Goal: Answer question/provide support: Share knowledge or assist other users

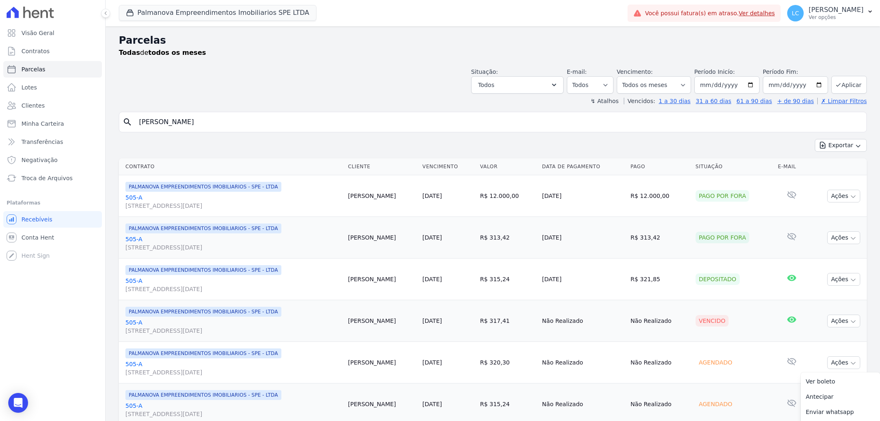
select select
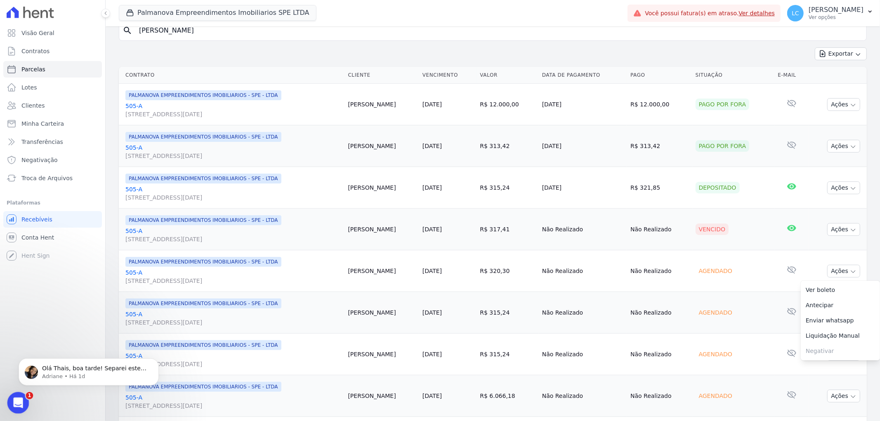
click at [12, 405] on div "Abertura do Messenger da Intercom" at bounding box center [16, 401] width 27 height 27
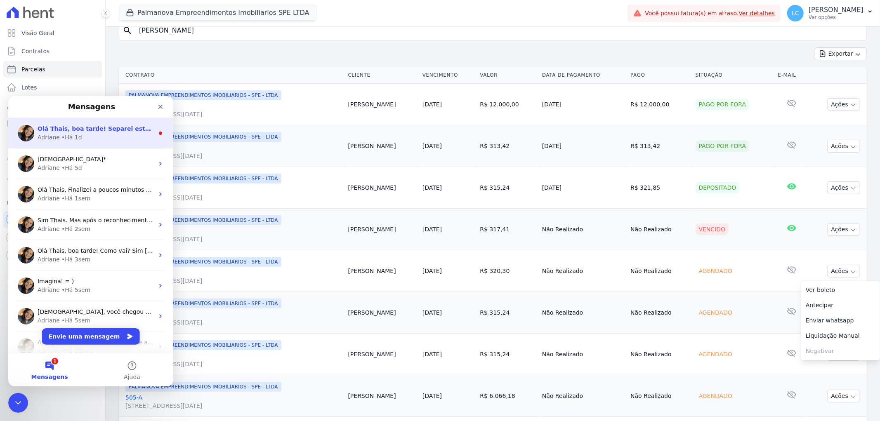
click at [97, 135] on div "Adriane • Há 1d" at bounding box center [96, 137] width 116 height 9
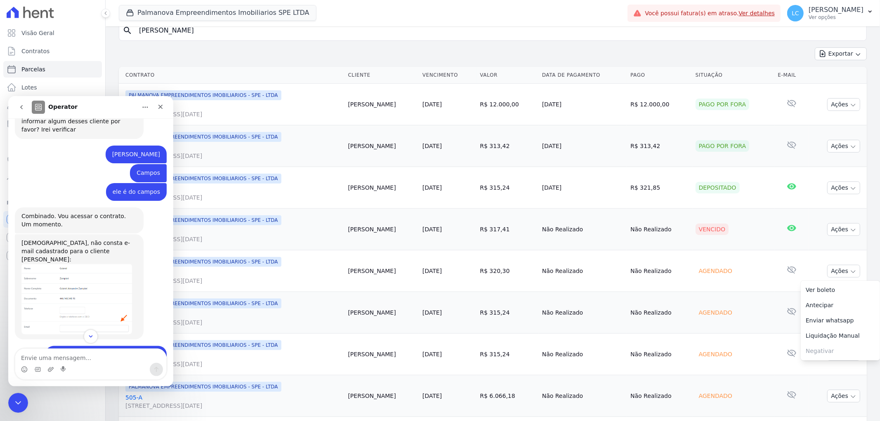
scroll to position [311, 0]
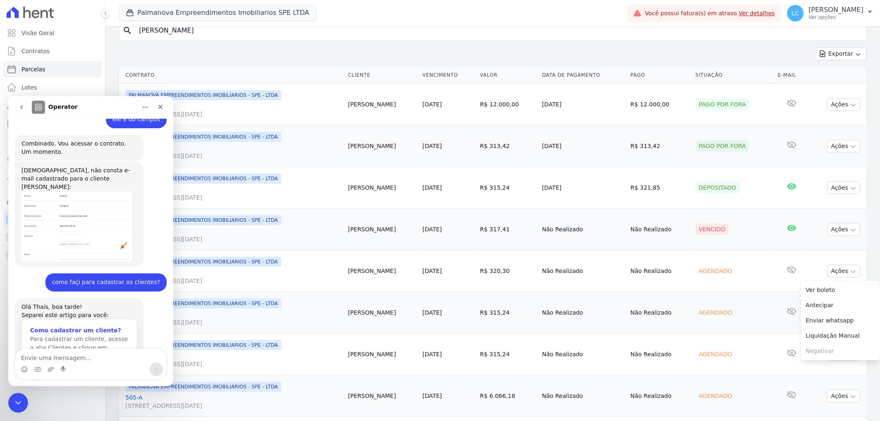
click at [63, 326] on div "Como cadastrar um cliente?" at bounding box center [79, 330] width 98 height 9
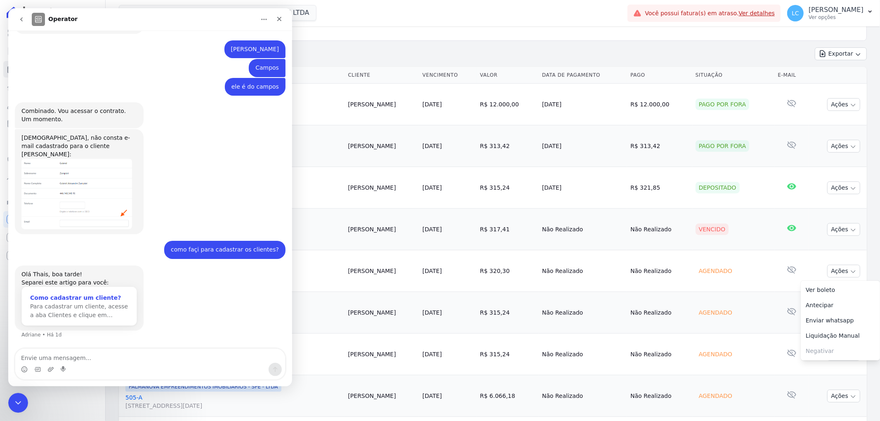
scroll to position [0, 0]
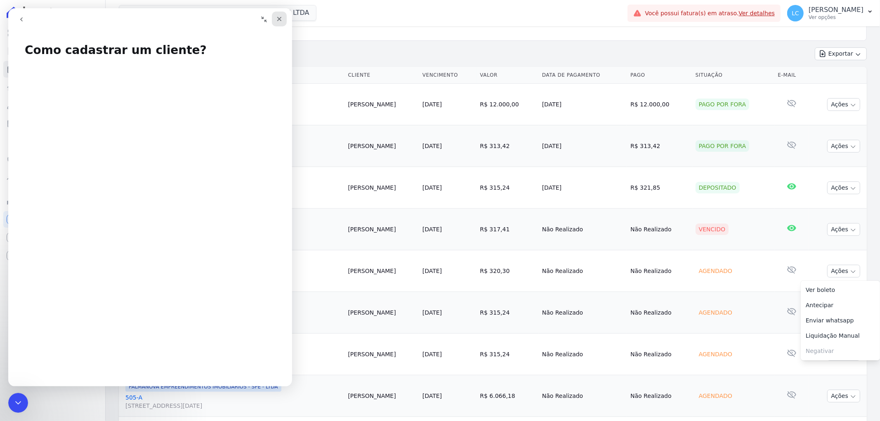
click at [279, 16] on icon "Fechar" at bounding box center [279, 19] width 7 height 7
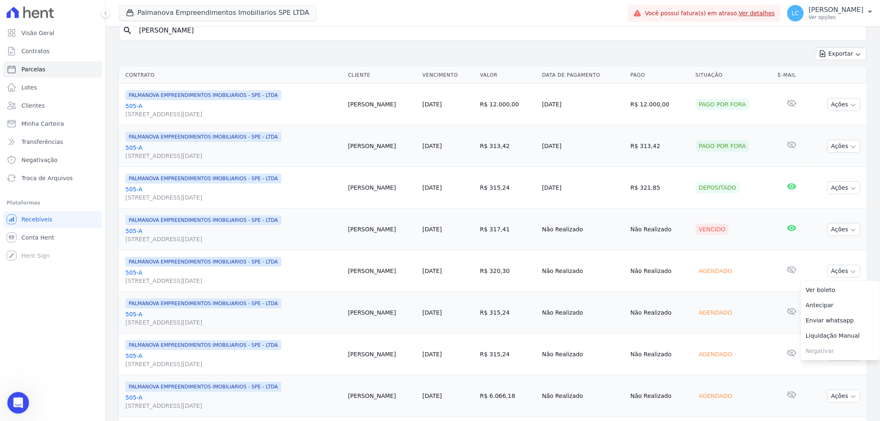
click at [14, 398] on icon "Abertura do Messenger da Intercom" at bounding box center [17, 402] width 14 height 14
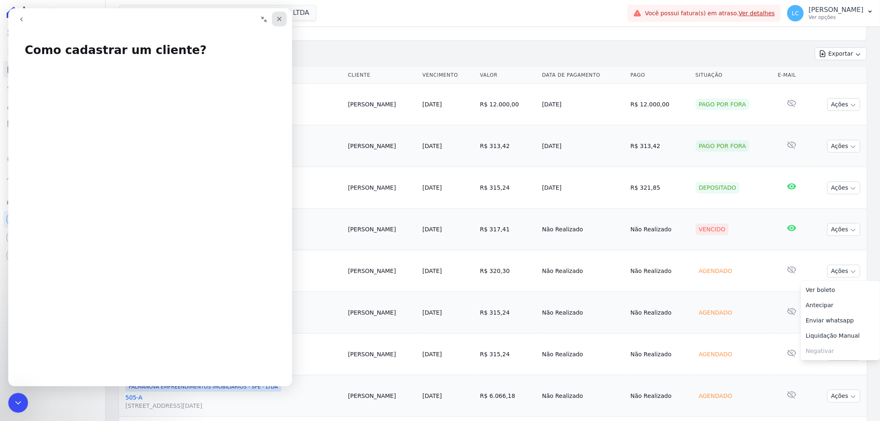
click at [276, 19] on icon "Fechar" at bounding box center [279, 19] width 7 height 7
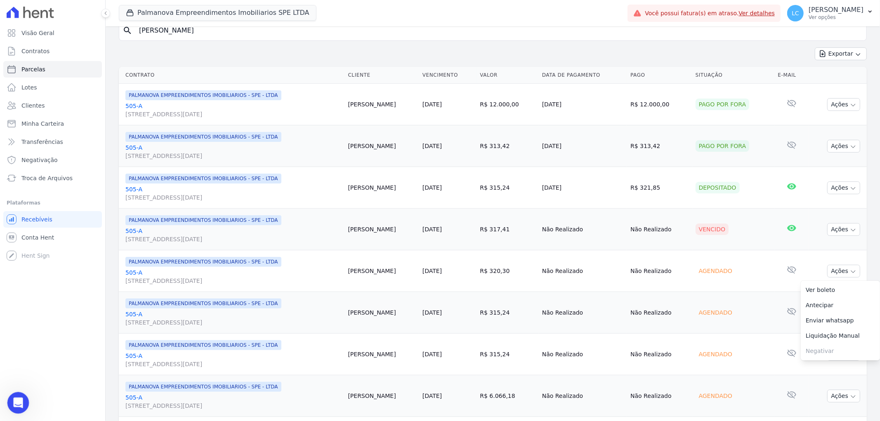
drag, startPoint x: 14, startPoint y: 405, endPoint x: 20, endPoint y: 393, distance: 13.7
click at [15, 402] on icon "Abertura do Messenger da Intercom" at bounding box center [17, 402] width 14 height 14
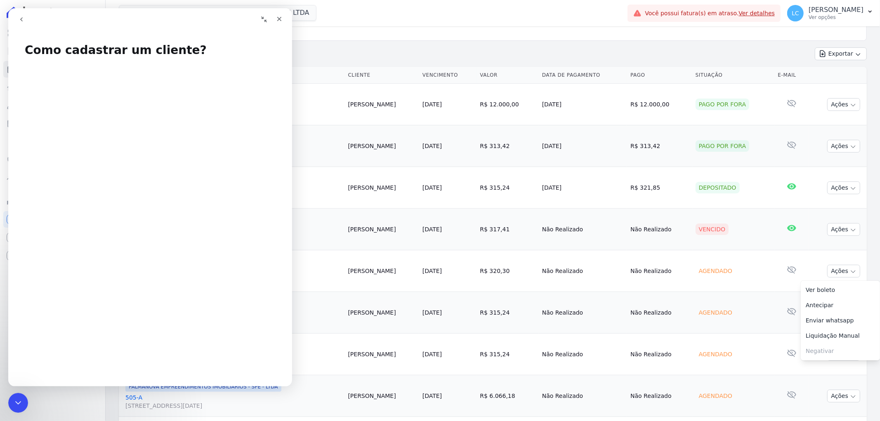
click at [263, 18] on icon "Recolher janela" at bounding box center [264, 19] width 6 height 6
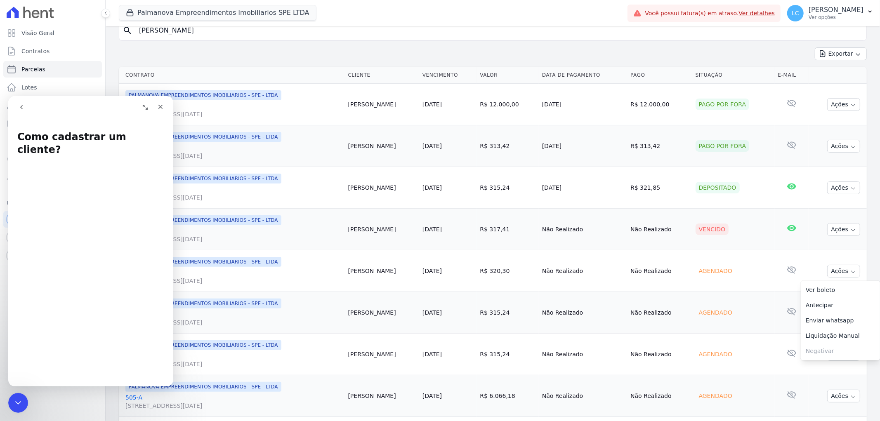
click at [19, 104] on icon "go back" at bounding box center [21, 107] width 7 height 7
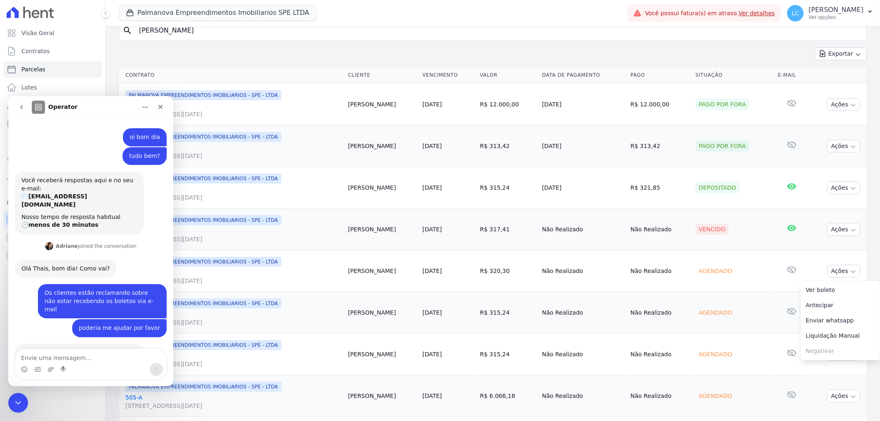
scroll to position [311, 0]
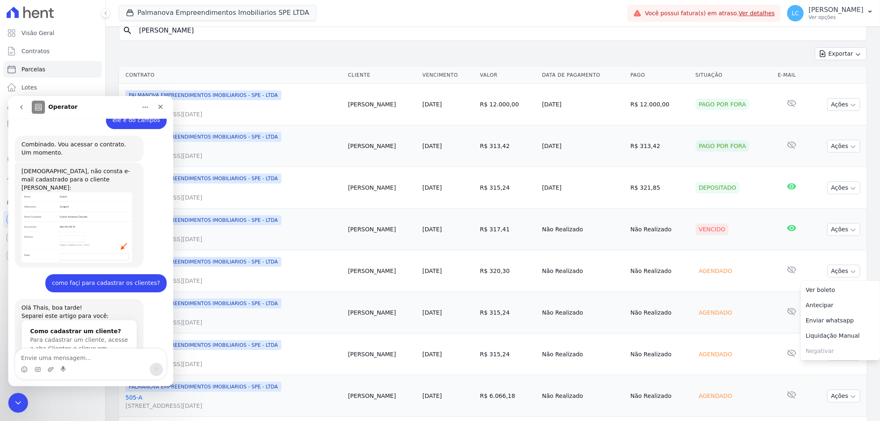
click at [143, 108] on icon "Início" at bounding box center [145, 107] width 7 height 7
click at [156, 106] on div "Fechar" at bounding box center [160, 106] width 15 height 15
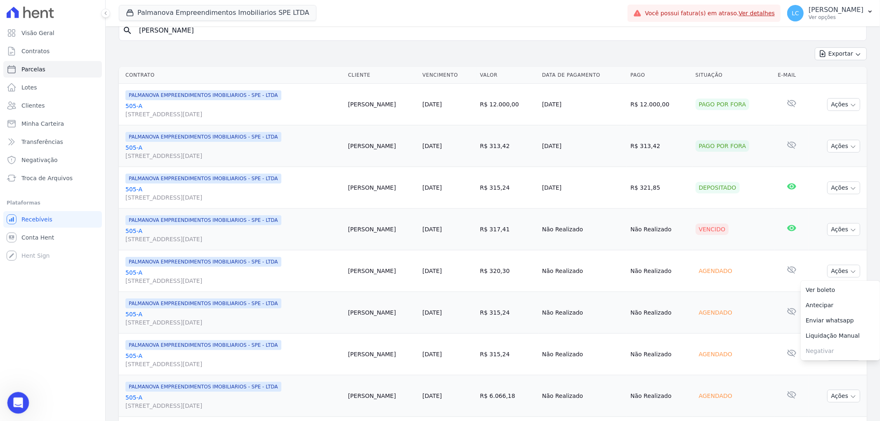
click at [12, 396] on div "Abertura do Messenger da Intercom" at bounding box center [16, 401] width 27 height 27
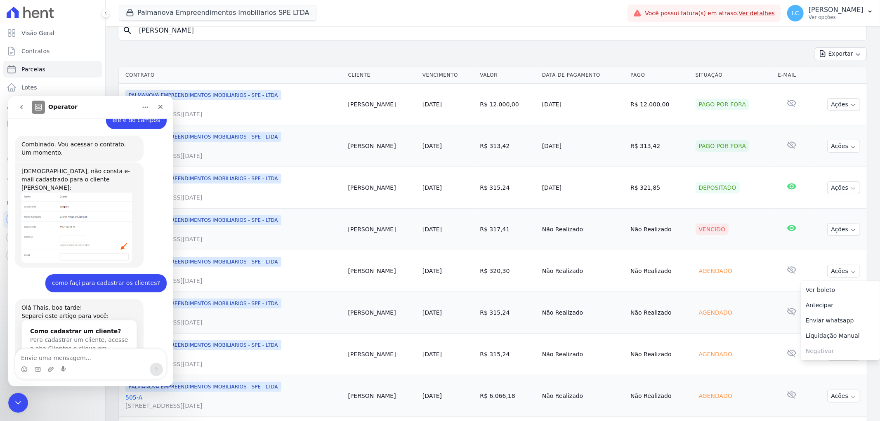
click at [19, 106] on icon "go back" at bounding box center [21, 107] width 7 height 7
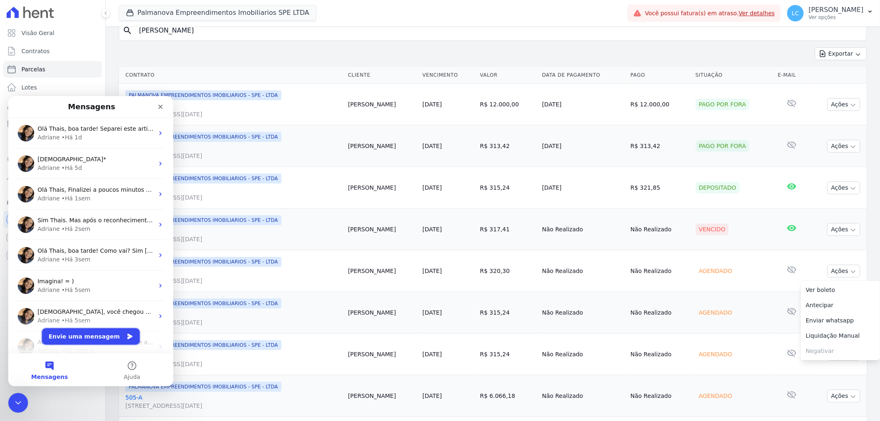
click at [92, 335] on button "Envie uma mensagem" at bounding box center [91, 336] width 98 height 16
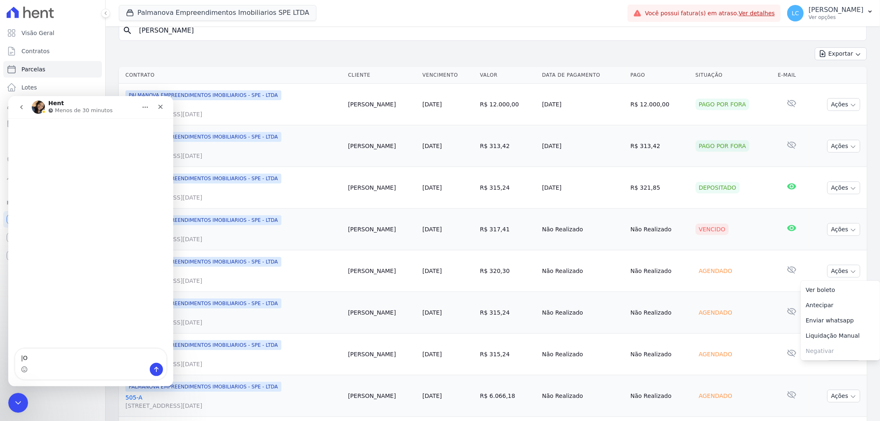
type textarea "|"
type textarea "Oi, boa tarde"
type textarea "tudo b"
type textarea "tudo bem?"
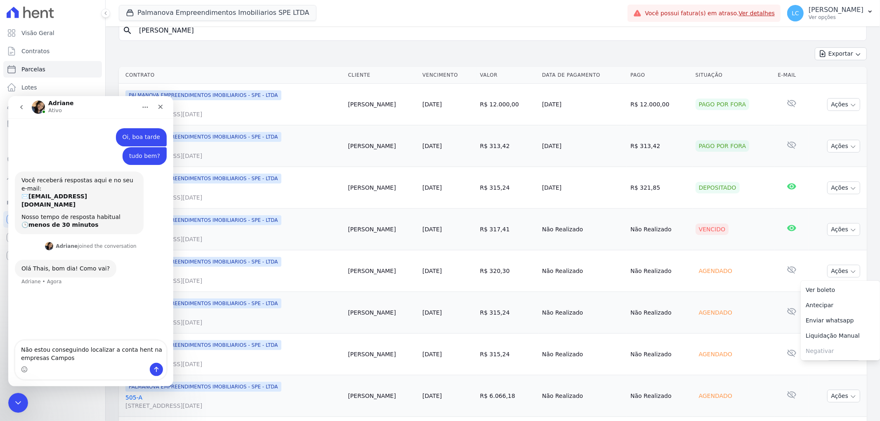
type textarea "Não estou conseguindo localizar a conta hent na empresas Campos"
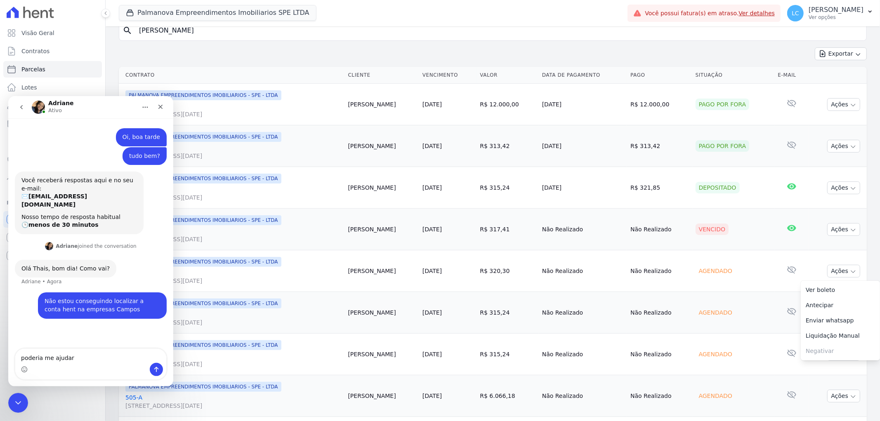
type textarea "poderia me ajudar?"
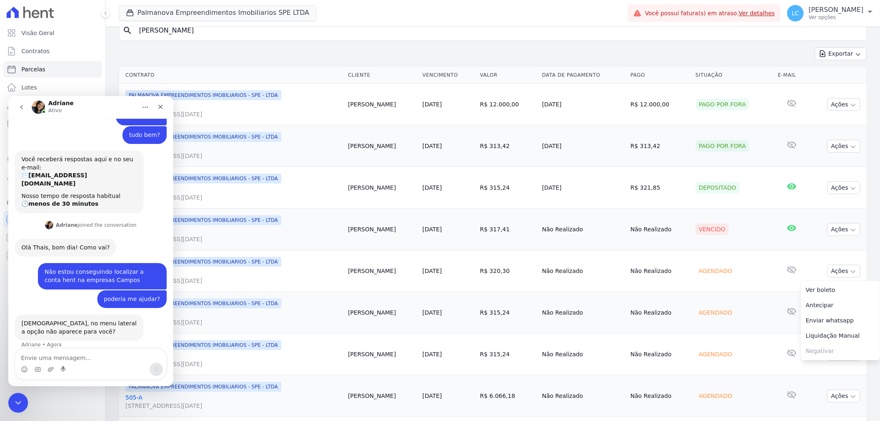
scroll to position [22, 0]
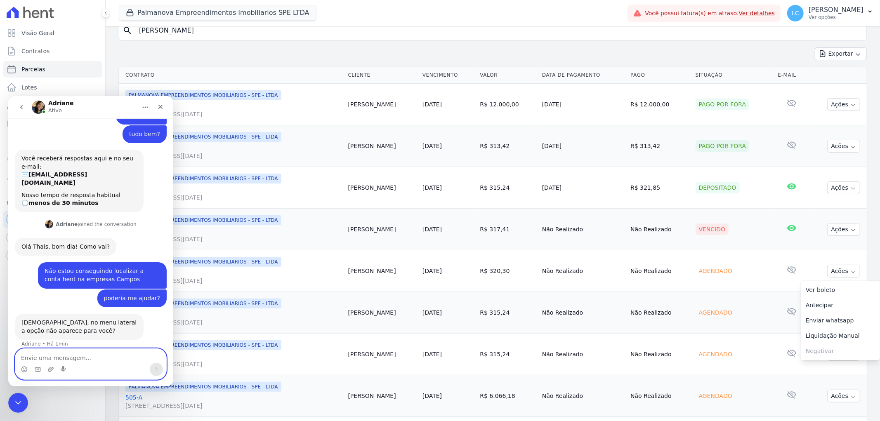
click at [52, 356] on textarea "Envie uma mensagem..." at bounding box center [90, 355] width 151 height 14
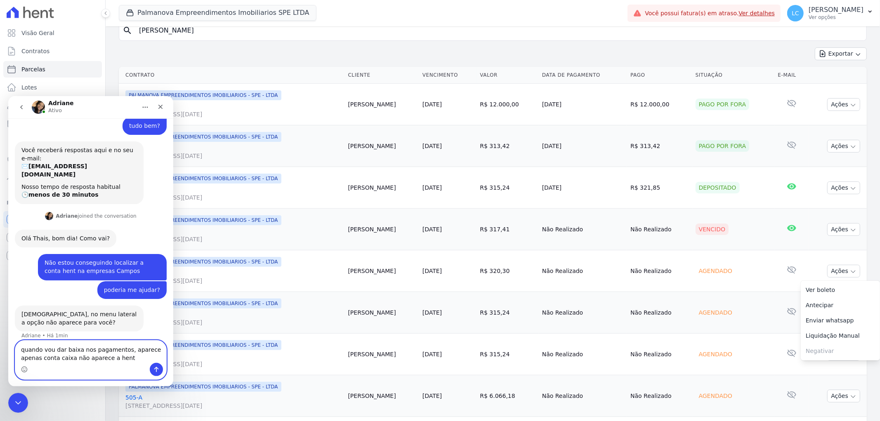
type textarea "quando vou dar baixa nos pagamentos, aparece apenas conta caixa não aparece a h…"
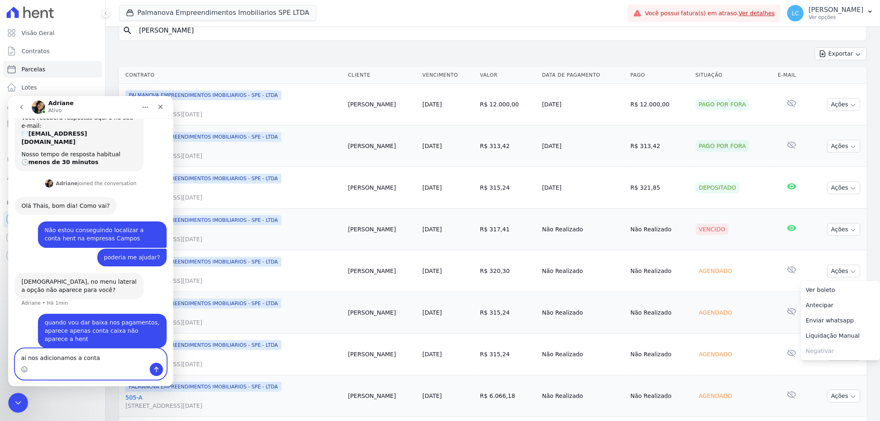
type textarea "ai nos adicionamos a conta"
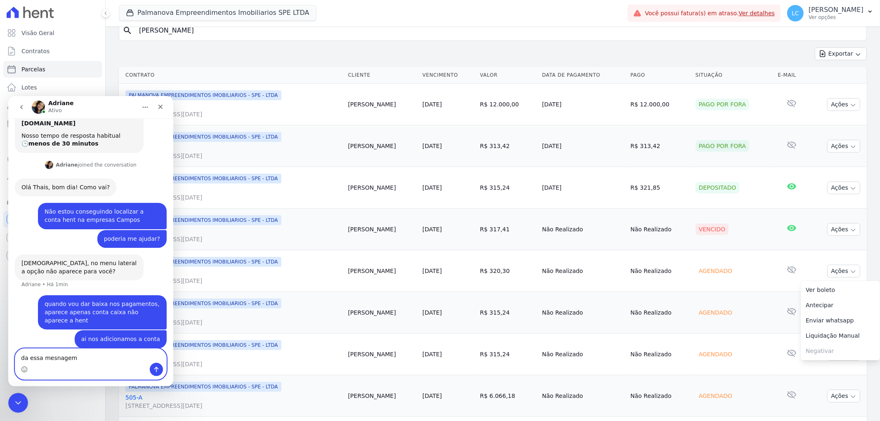
type textarea "da essa mesnagem"
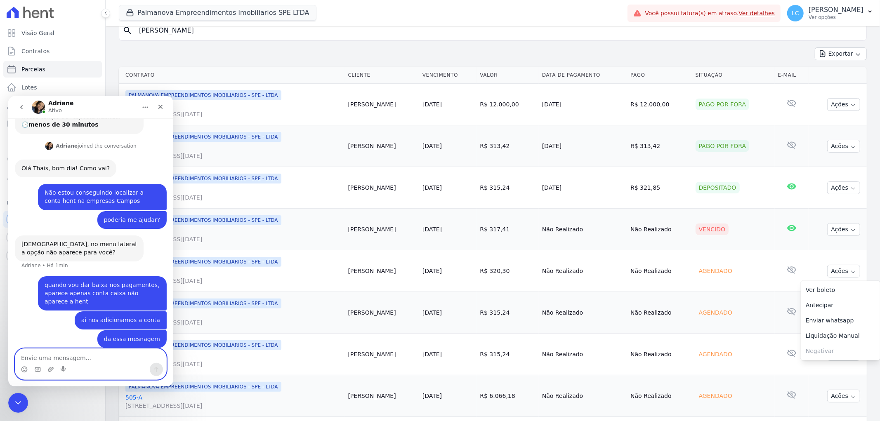
click at [70, 357] on textarea "Envie uma mensagem..." at bounding box center [90, 355] width 151 height 14
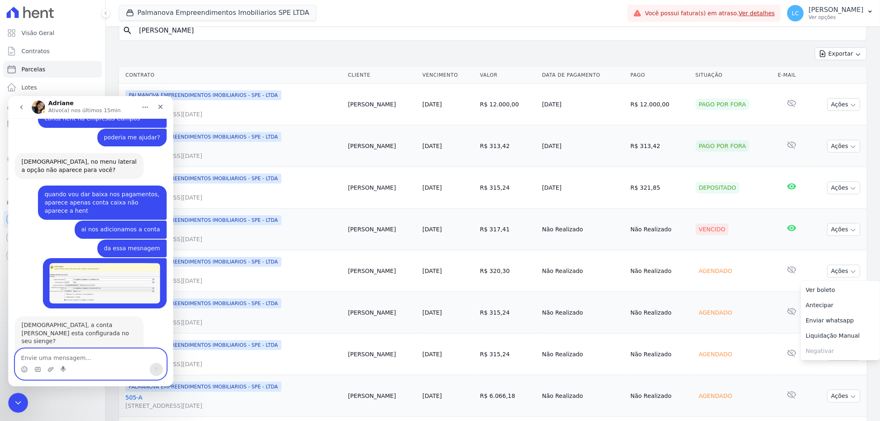
scroll to position [205, 0]
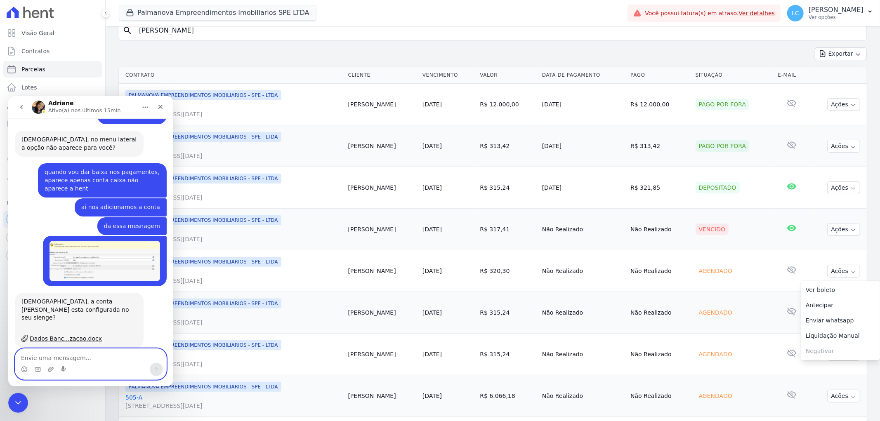
click at [68, 355] on textarea "Envie uma mensagem..." at bounding box center [90, 355] width 151 height 14
type textarea "sim"
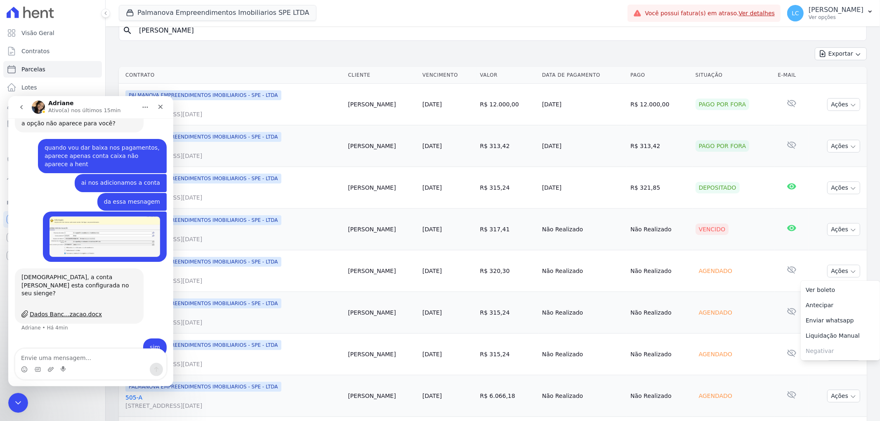
scroll to position [0, 0]
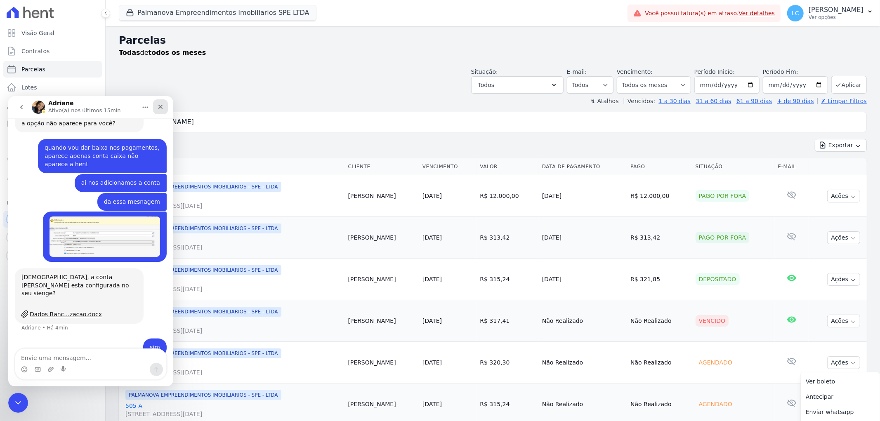
click at [159, 106] on icon "Fechar" at bounding box center [160, 106] width 5 height 5
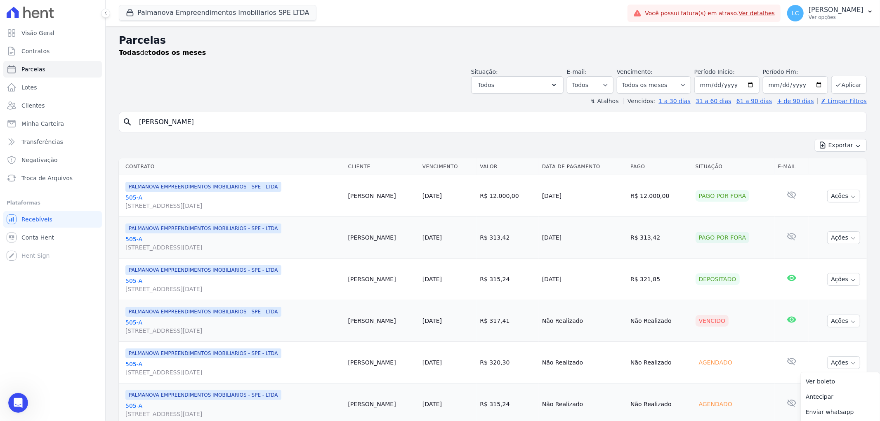
click at [273, 129] on input "[PERSON_NAME]" at bounding box center [498, 122] width 729 height 16
drag, startPoint x: 254, startPoint y: 122, endPoint x: -14, endPoint y: 121, distance: 268.1
click at [0, 121] on html "Visão Geral Contratos [GEOGRAPHIC_DATA] Lotes Clientes Minha Carteira Transferê…" at bounding box center [440, 210] width 880 height 421
type input "F"
type input "[PERSON_NAME]"
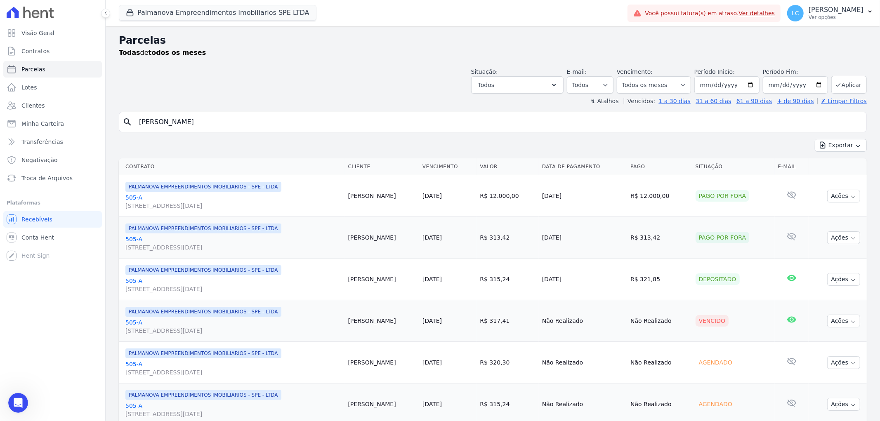
select select
click at [839, 320] on button "Ações" at bounding box center [843, 321] width 33 height 13
click at [813, 342] on link "Ver boleto" at bounding box center [839, 339] width 79 height 15
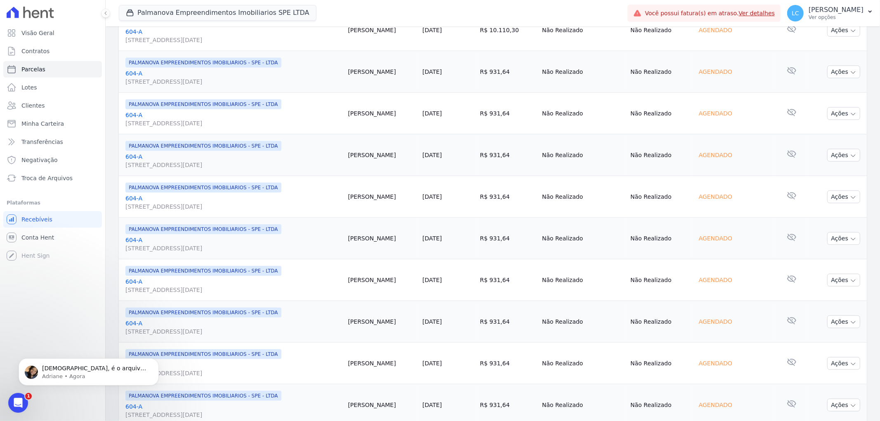
scroll to position [803, 0]
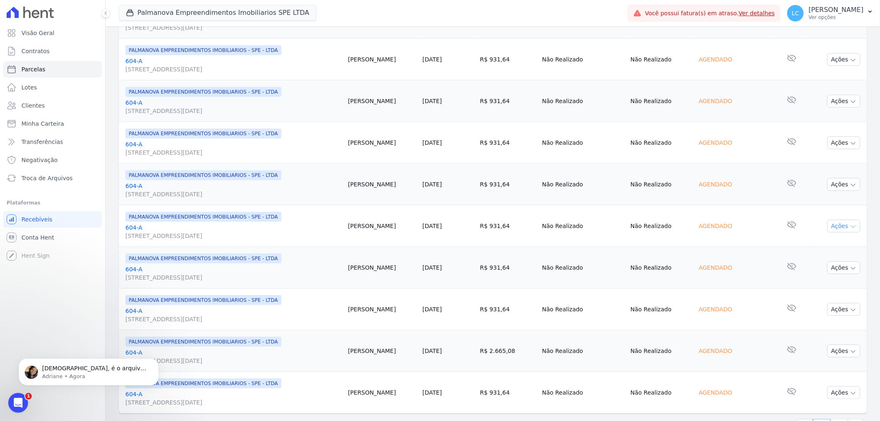
click at [829, 227] on button "Ações" at bounding box center [843, 226] width 33 height 13
click at [833, 186] on button "Ações" at bounding box center [843, 184] width 33 height 13
drag, startPoint x: 466, startPoint y: 197, endPoint x: 474, endPoint y: 194, distance: 8.2
click at [476, 196] on td "R$ 931,64" at bounding box center [507, 185] width 62 height 42
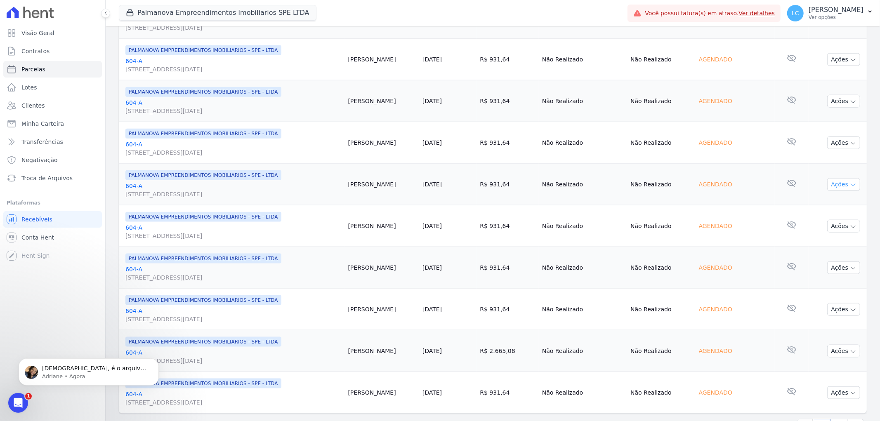
click at [829, 187] on button "Ações" at bounding box center [843, 184] width 33 height 13
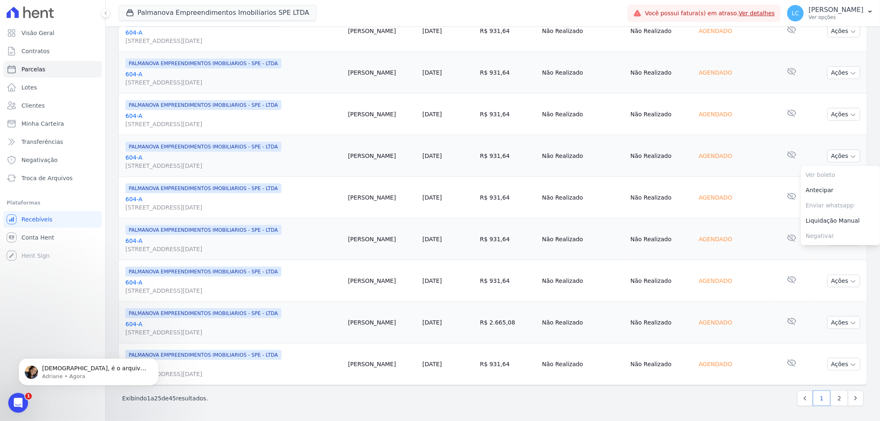
scroll to position [649, 0]
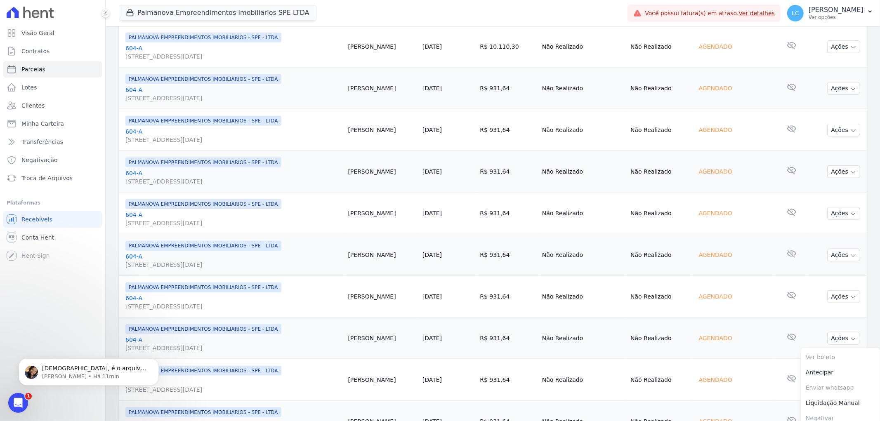
click at [213, 339] on link "604-A [STREET_ADDRESS][DATE]" at bounding box center [233, 344] width 216 height 16
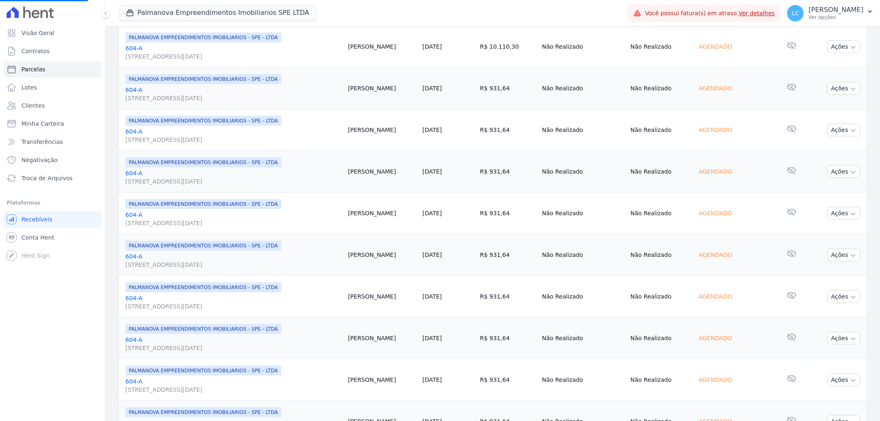
click at [219, 348] on span "[STREET_ADDRESS][DATE]" at bounding box center [233, 348] width 216 height 8
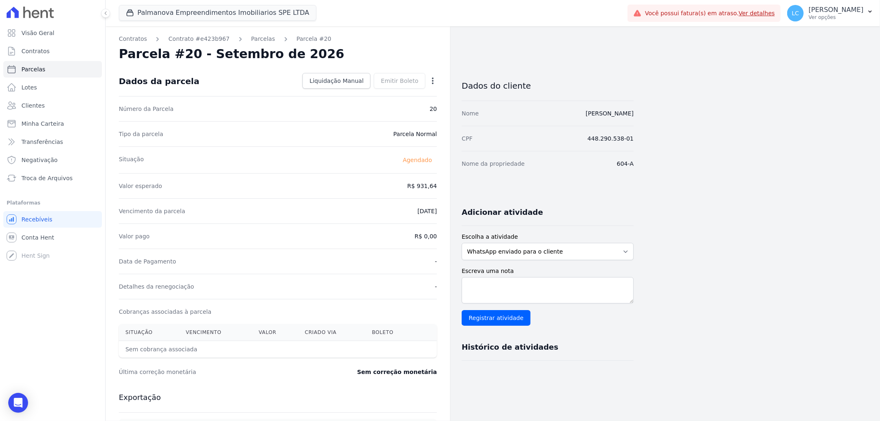
click at [434, 80] on icon "button" at bounding box center [432, 81] width 8 height 8
click at [322, 203] on div "Vencimento da parcela [DATE]" at bounding box center [278, 210] width 318 height 25
click at [42, 65] on link "Parcelas" at bounding box center [52, 69] width 99 height 16
click at [48, 31] on span "Visão Geral" at bounding box center [37, 33] width 33 height 8
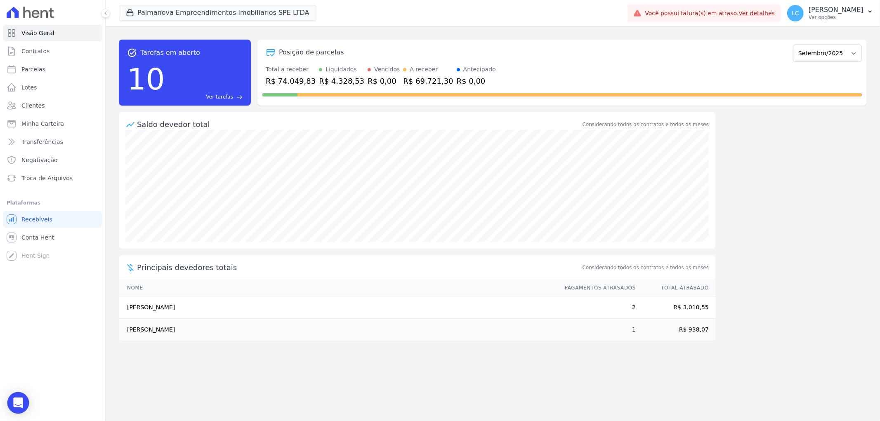
click at [17, 399] on icon "Open Intercom Messenger" at bounding box center [17, 403] width 9 height 11
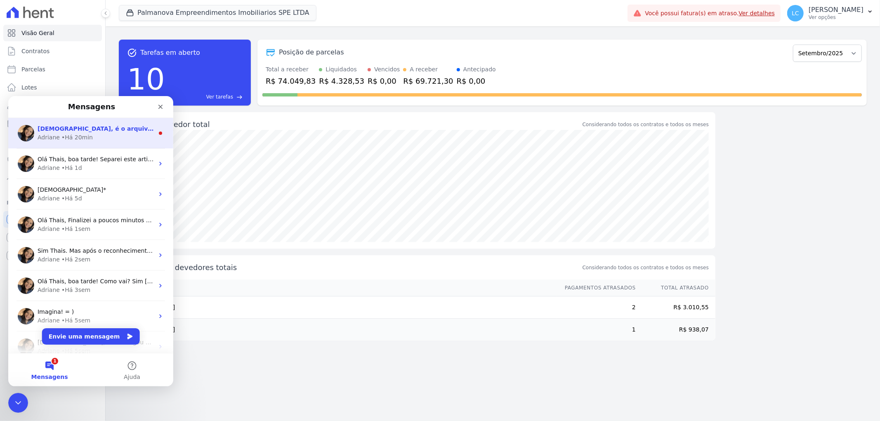
click at [88, 139] on div "Adriane • Há 20min" at bounding box center [96, 137] width 116 height 9
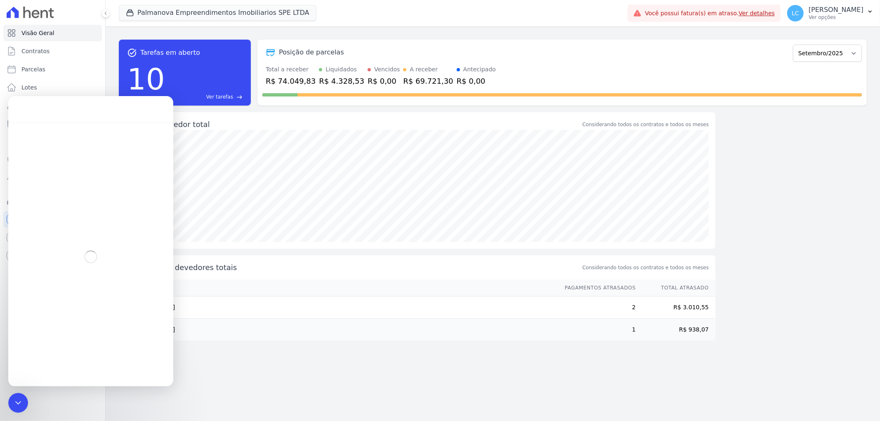
scroll to position [9, 0]
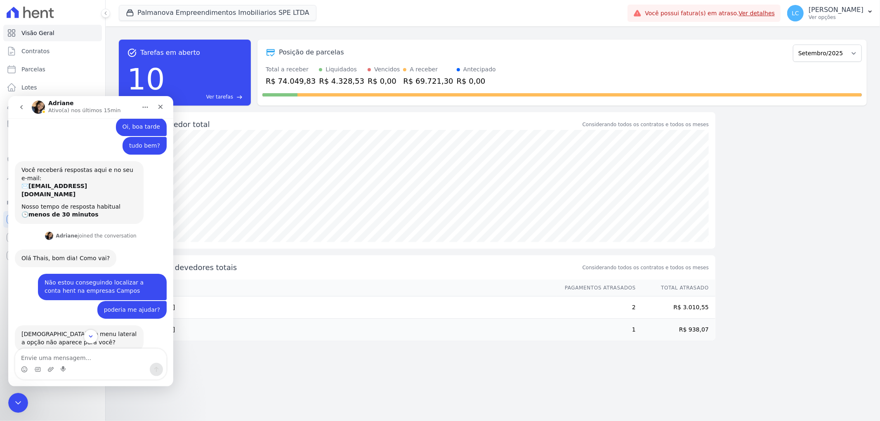
click at [82, 358] on textarea "Envie uma mensagem..." at bounding box center [90, 355] width 151 height 14
